Goal: Find specific page/section: Find specific page/section

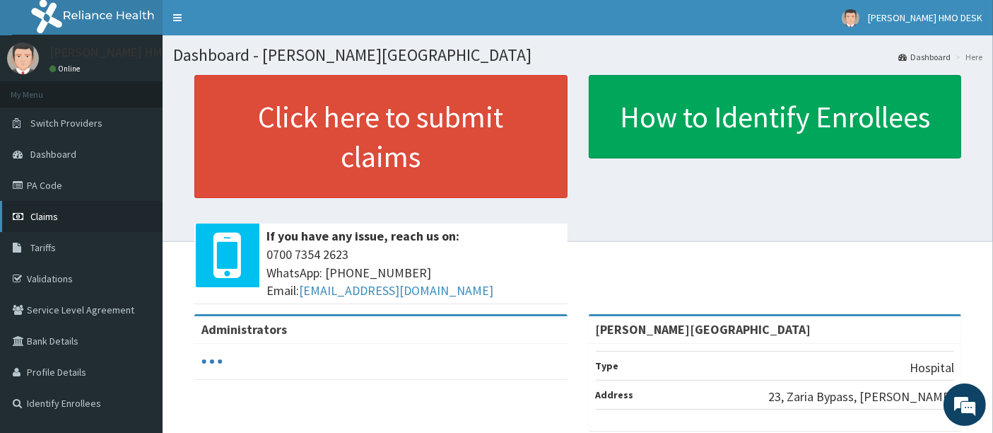
click at [45, 217] on span "Claims" at bounding box center [44, 216] width 28 height 13
click at [49, 180] on link "PA Code" at bounding box center [81, 185] width 163 height 31
click at [46, 274] on link "Validations" at bounding box center [81, 278] width 163 height 31
click at [52, 281] on link "Validations" at bounding box center [81, 278] width 163 height 31
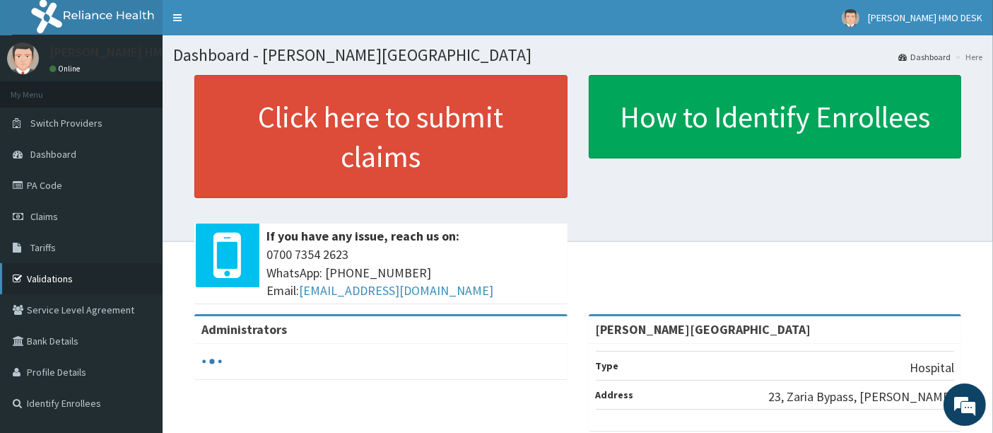
click at [52, 281] on link "Validations" at bounding box center [81, 278] width 163 height 31
click at [68, 274] on link "Validations" at bounding box center [81, 278] width 163 height 31
click at [65, 280] on link "Validations" at bounding box center [81, 278] width 163 height 31
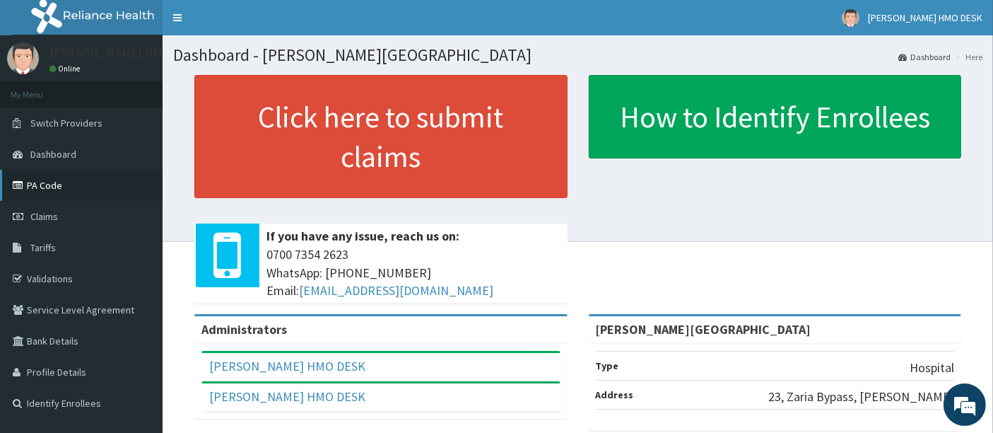
click at [40, 187] on link "PA Code" at bounding box center [81, 185] width 163 height 31
